Goal: Information Seeking & Learning: Learn about a topic

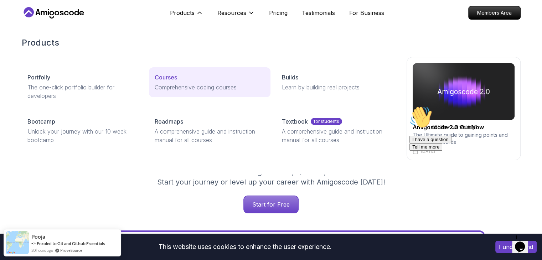
click at [170, 78] on p "Courses" at bounding box center [166, 77] width 22 height 9
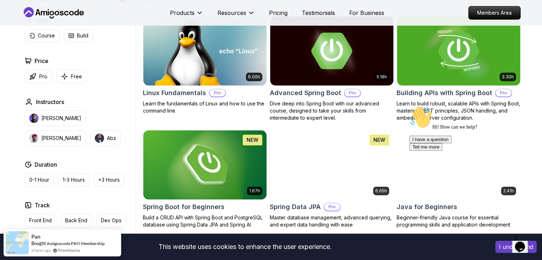
scroll to position [224, 0]
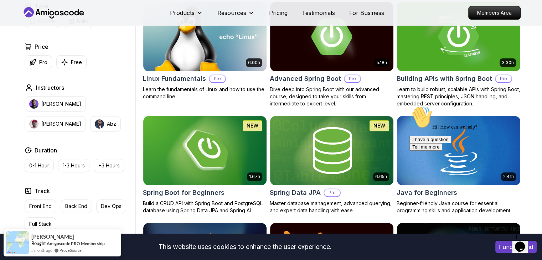
scroll to position [193, 0]
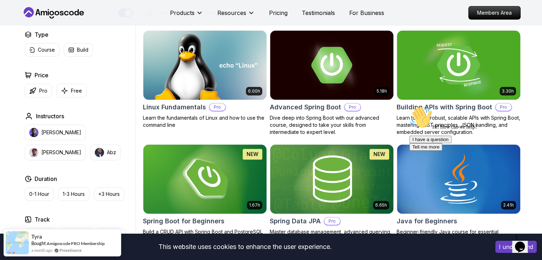
click at [477, 53] on img at bounding box center [458, 65] width 129 height 72
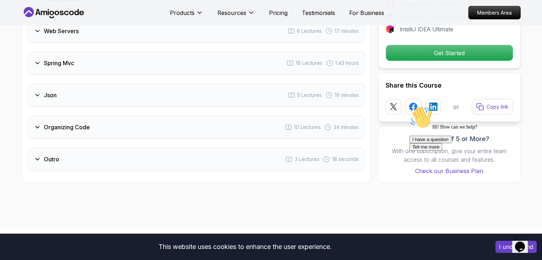
scroll to position [1393, 0]
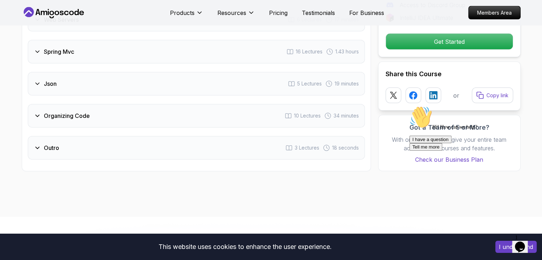
click at [34, 144] on icon at bounding box center [37, 147] width 7 height 7
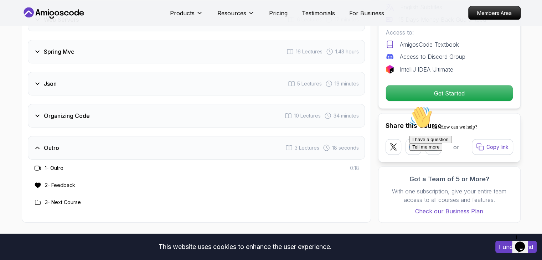
click at [34, 144] on icon at bounding box center [37, 147] width 7 height 7
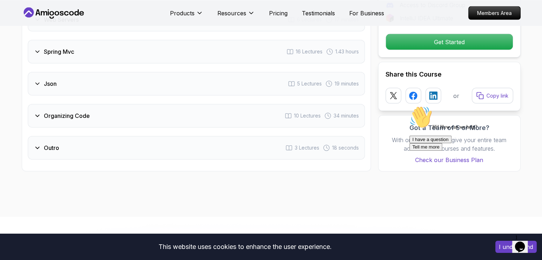
click at [34, 80] on icon at bounding box center [37, 83] width 7 height 7
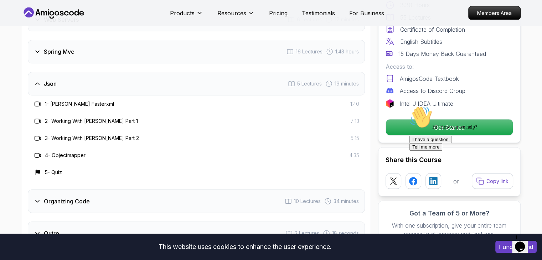
click at [34, 80] on icon at bounding box center [37, 83] width 7 height 7
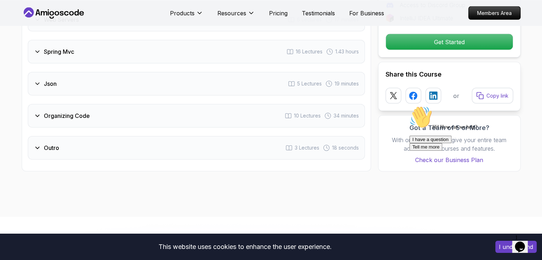
click at [37, 48] on icon at bounding box center [37, 51] width 7 height 7
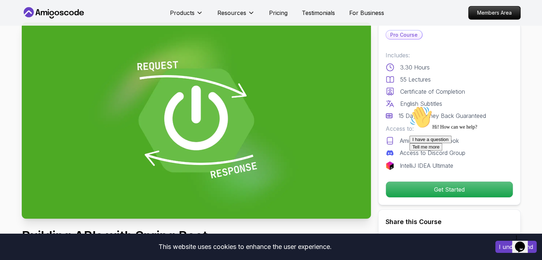
scroll to position [0, 0]
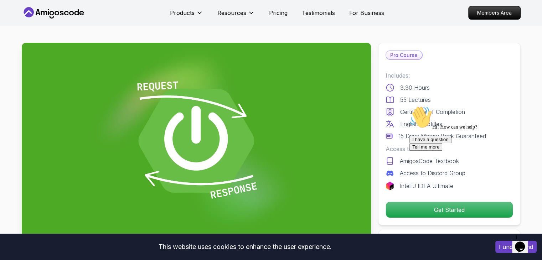
click at [62, 14] on icon at bounding box center [54, 12] width 64 height 11
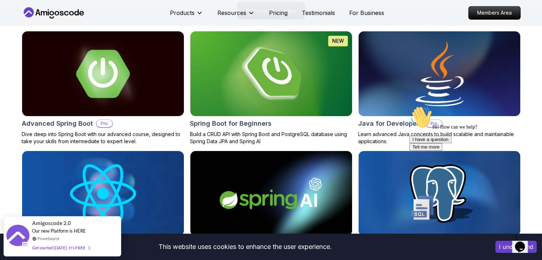
scroll to position [767, 0]
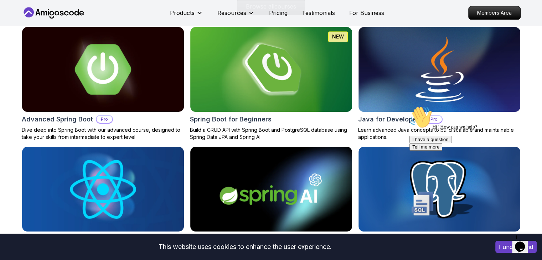
click at [166, 63] on img at bounding box center [103, 69] width 170 height 89
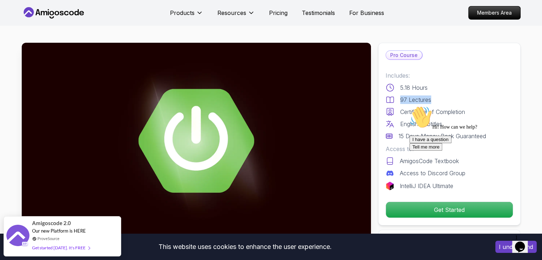
drag, startPoint x: 400, startPoint y: 100, endPoint x: 434, endPoint y: 96, distance: 34.8
click at [434, 96] on div "97 Lectures" at bounding box center [450, 99] width 128 height 9
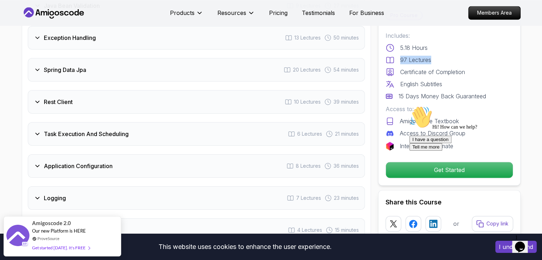
scroll to position [1106, 0]
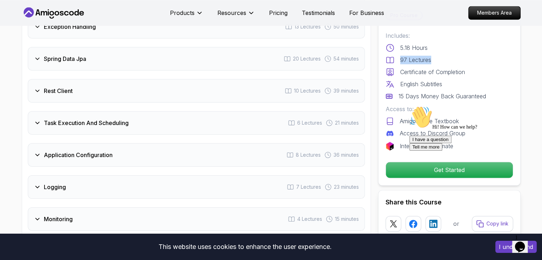
click at [38, 87] on icon at bounding box center [37, 90] width 7 height 7
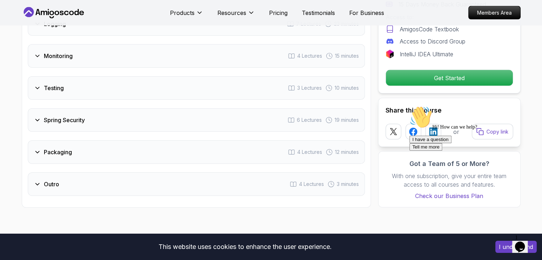
scroll to position [1393, 0]
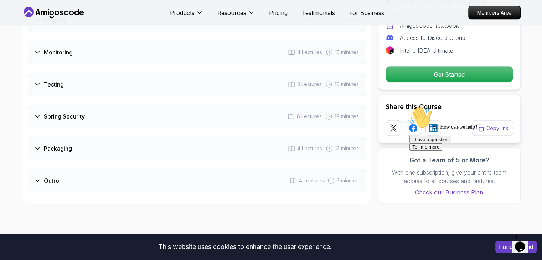
click at [37, 148] on icon at bounding box center [38, 149] width 4 height 2
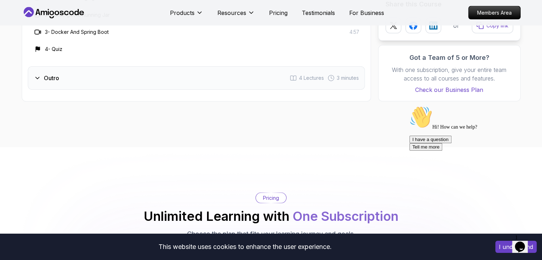
scroll to position [1221, 0]
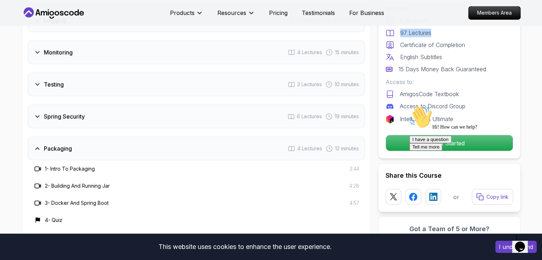
click at [37, 145] on icon at bounding box center [37, 148] width 7 height 7
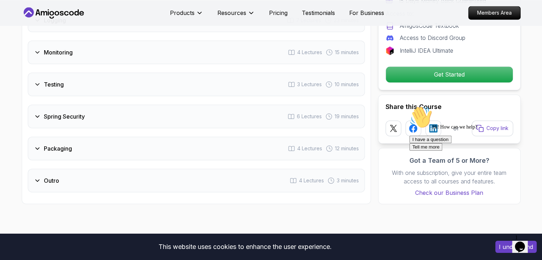
click at [36, 113] on icon at bounding box center [37, 116] width 7 height 7
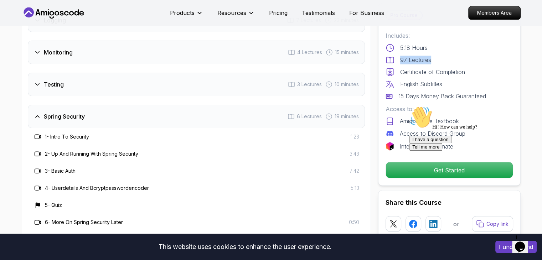
click at [36, 113] on icon at bounding box center [37, 116] width 7 height 7
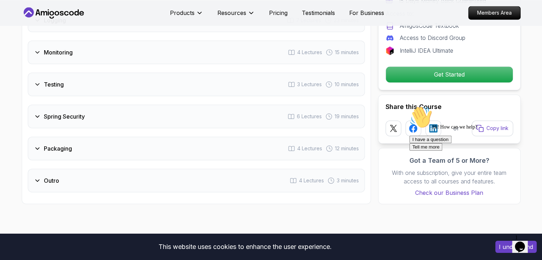
click at [39, 81] on icon at bounding box center [37, 84] width 7 height 7
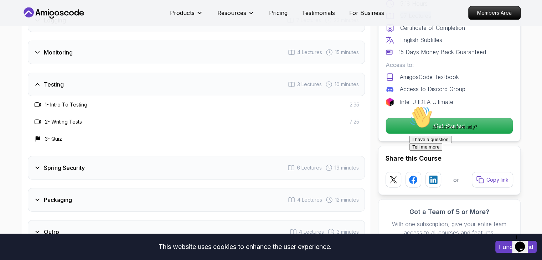
click at [39, 81] on icon at bounding box center [37, 84] width 7 height 7
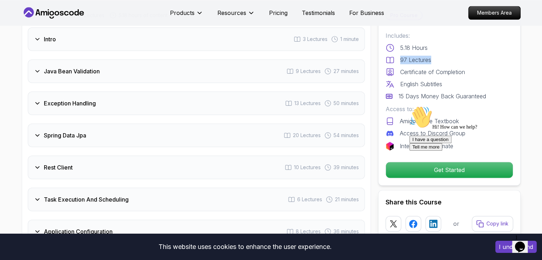
scroll to position [1029, 0]
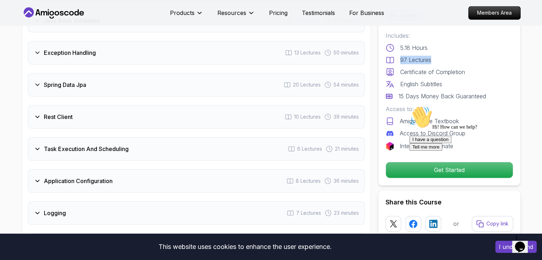
click at [37, 49] on icon at bounding box center [37, 52] width 7 height 7
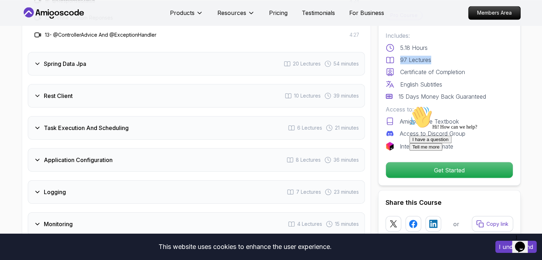
scroll to position [1284, 0]
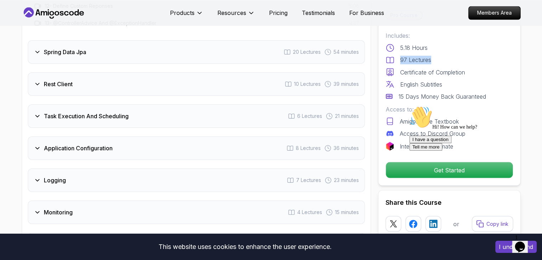
click at [36, 81] on icon at bounding box center [37, 84] width 7 height 7
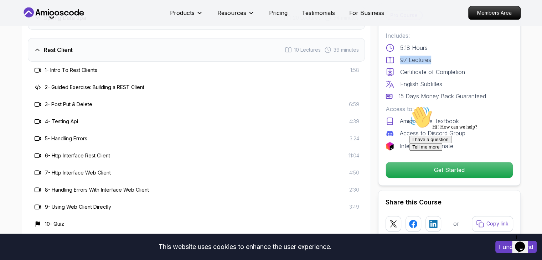
scroll to position [1092, 0]
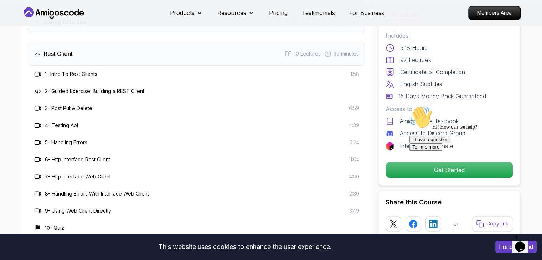
click at [111, 88] on h3 "2 - Guided Exercise: Building a REST Client" at bounding box center [94, 91] width 99 height 7
click at [457, 120] on div "Hi! How can we help? I have a question Tell me more" at bounding box center [473, 128] width 128 height 45
click at [441, 121] on div "Hi! How can we help? I have a question Tell me more" at bounding box center [473, 128] width 128 height 45
